Goal: Information Seeking & Learning: Learn about a topic

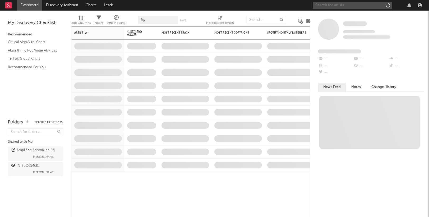
click at [351, 6] on input "text" at bounding box center [352, 5] width 79 height 7
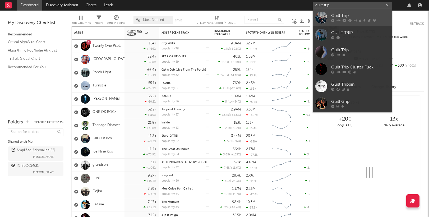
type input "guilt trip"
click at [346, 13] on div "Guilt Trip" at bounding box center [360, 16] width 58 height 6
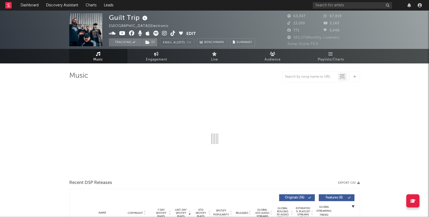
select select "6m"
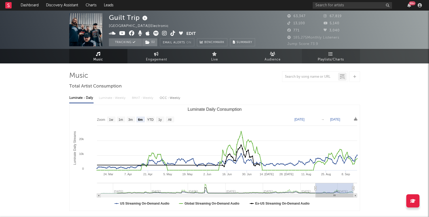
click at [333, 55] on icon at bounding box center [331, 54] width 4 height 4
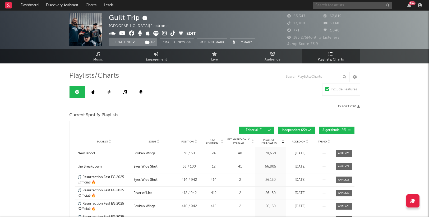
click at [339, 2] on input "text" at bounding box center [352, 5] width 79 height 7
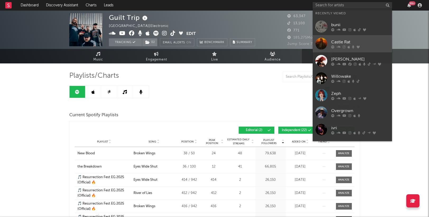
click at [343, 41] on div "Castle Rat" at bounding box center [360, 42] width 58 height 6
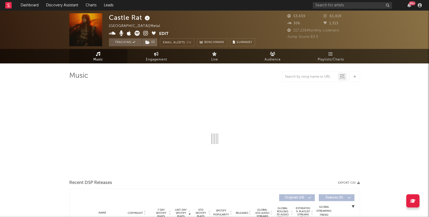
select select "6m"
